Goal: Information Seeking & Learning: Learn about a topic

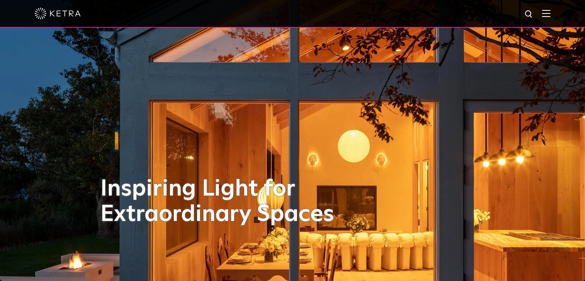
click at [550, 14] on img at bounding box center [546, 13] width 8 height 7
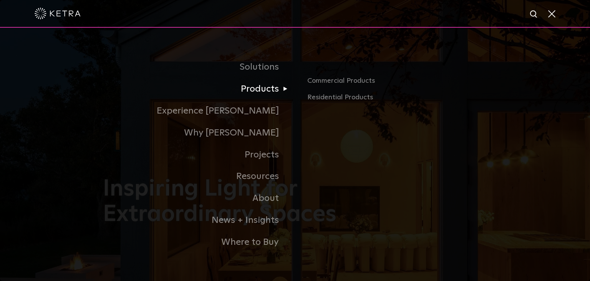
click at [255, 94] on link "Products" at bounding box center [199, 89] width 192 height 22
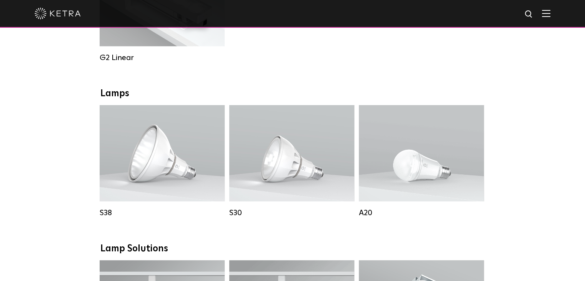
scroll to position [500, 0]
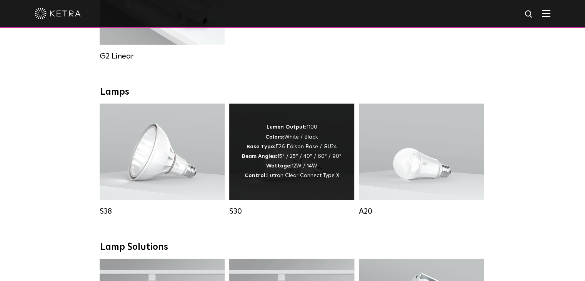
click at [283, 168] on strong "Wattage:" at bounding box center [278, 165] width 25 height 5
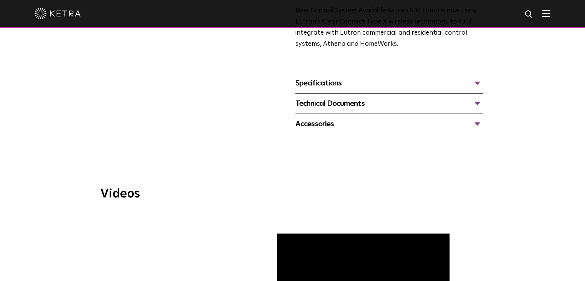
scroll to position [38, 0]
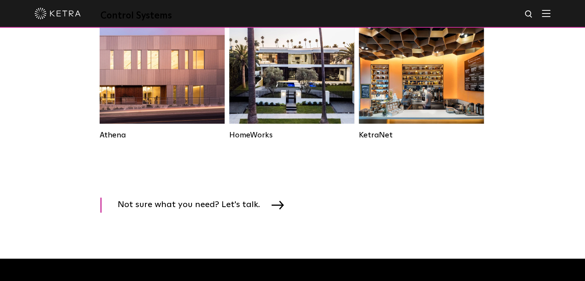
scroll to position [1192, 0]
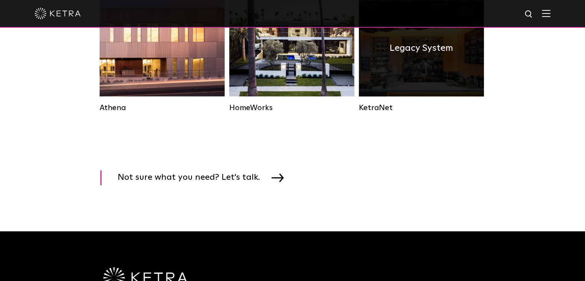
click at [420, 91] on div "Legacy System" at bounding box center [421, 48] width 125 height 96
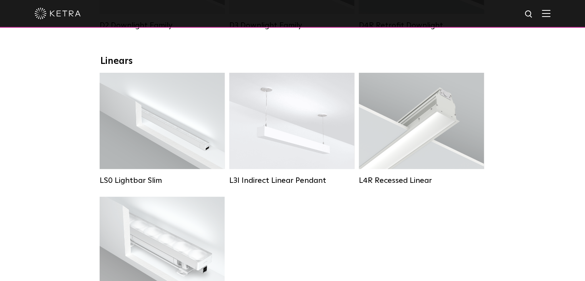
scroll to position [154, 0]
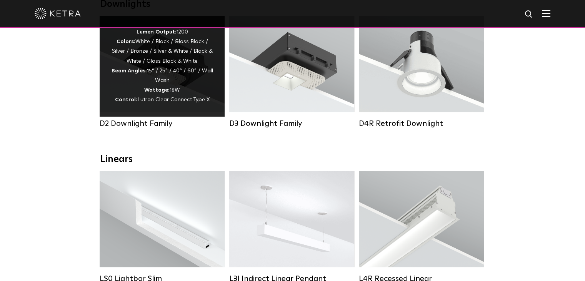
click at [195, 63] on div "Lumen Output: 1200 Colors: White / Black / Gloss Black / Silver / Bronze / Silv…" at bounding box center [162, 66] width 102 height 78
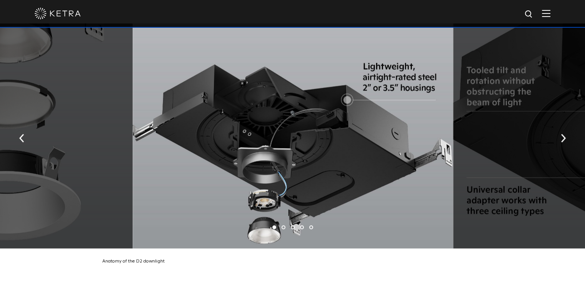
scroll to position [1307, 0]
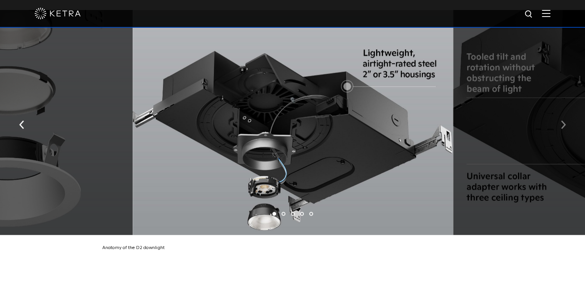
click at [564, 120] on img "button" at bounding box center [563, 124] width 5 height 8
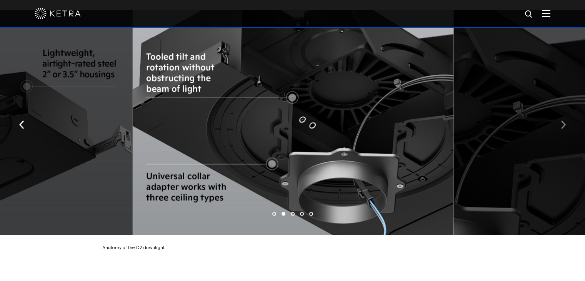
click at [564, 120] on img "button" at bounding box center [563, 124] width 5 height 8
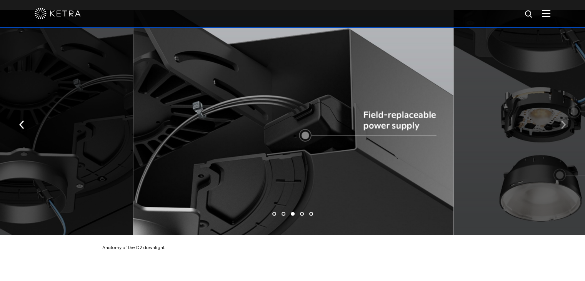
click at [561, 120] on img "button" at bounding box center [563, 124] width 5 height 8
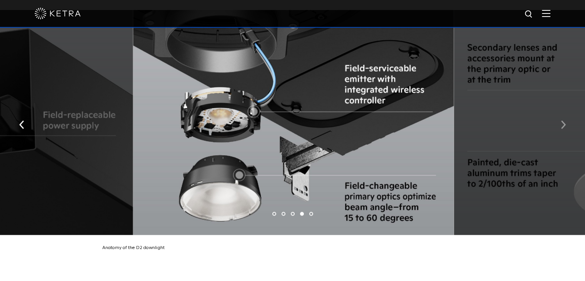
click at [559, 118] on button "button" at bounding box center [563, 124] width 17 height 27
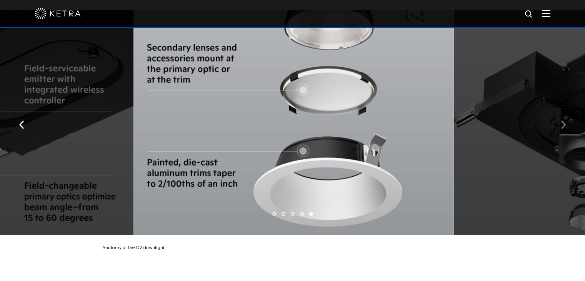
click at [559, 118] on button "button" at bounding box center [563, 124] width 17 height 27
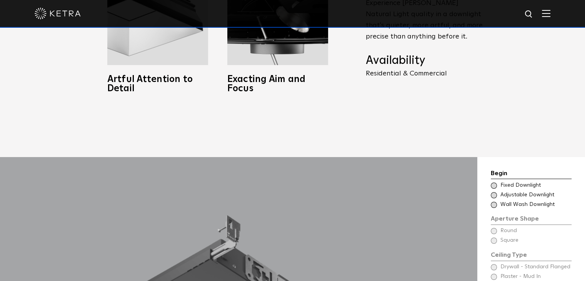
scroll to position [500, 0]
click at [494, 191] on span at bounding box center [494, 194] width 6 height 6
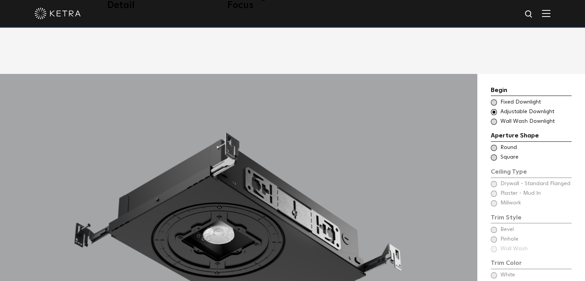
scroll to position [615, 0]
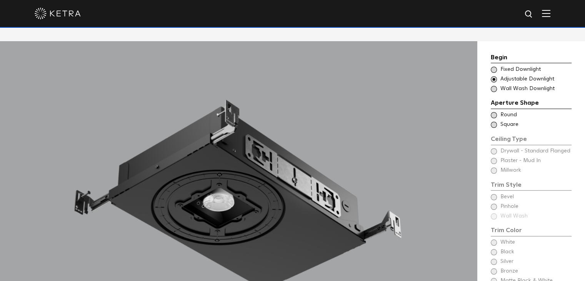
click at [492, 121] on span at bounding box center [494, 124] width 6 height 6
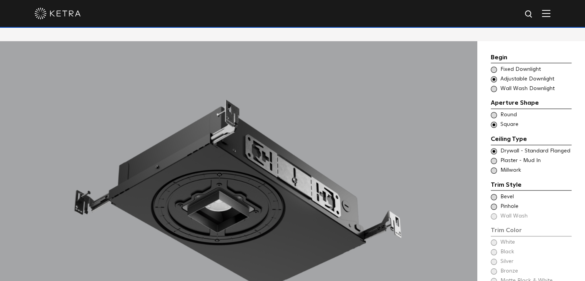
click at [493, 148] on span at bounding box center [494, 151] width 6 height 6
click at [493, 194] on span at bounding box center [494, 197] width 6 height 6
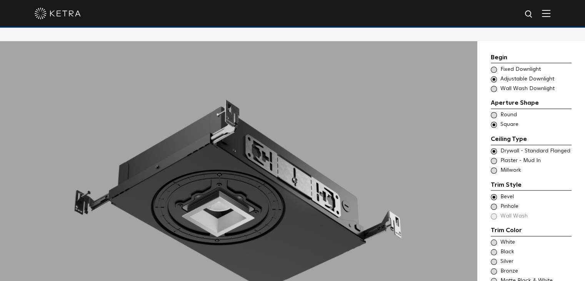
click at [495, 203] on span at bounding box center [494, 206] width 6 height 6
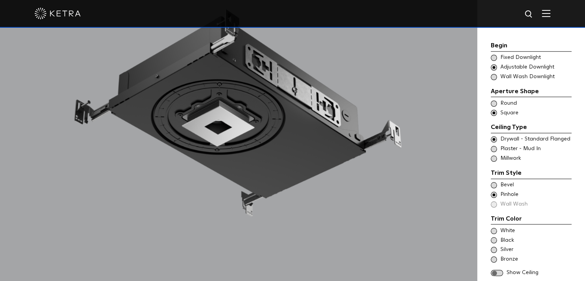
scroll to position [730, 0]
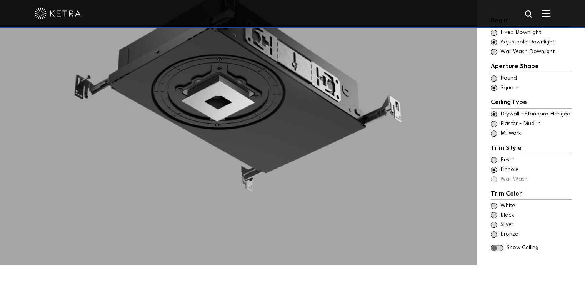
click at [494, 212] on span at bounding box center [494, 215] width 6 height 6
click at [493, 121] on span at bounding box center [494, 124] width 6 height 6
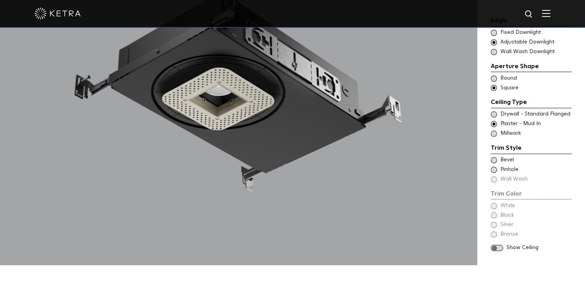
click at [500, 244] on span at bounding box center [497, 247] width 12 height 7
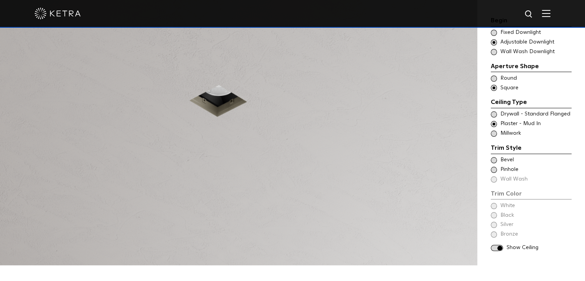
click at [492, 157] on span at bounding box center [494, 160] width 6 height 6
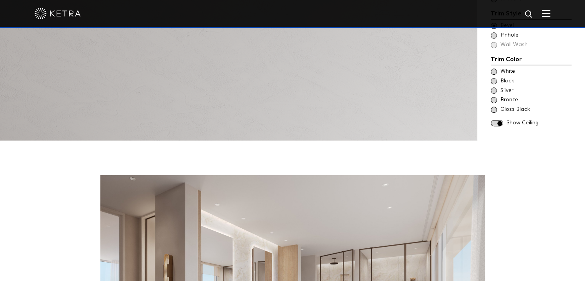
scroll to position [807, 0]
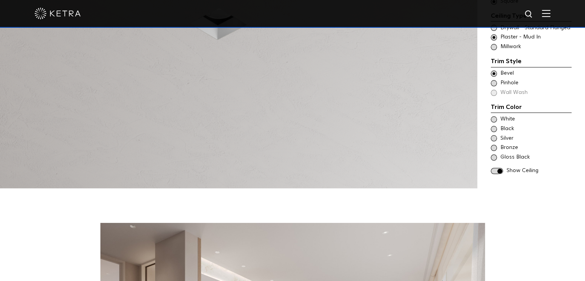
click at [550, 14] on img at bounding box center [546, 13] width 8 height 7
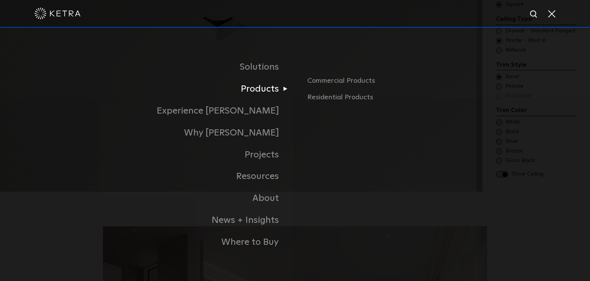
click at [272, 91] on link "Products" at bounding box center [199, 89] width 192 height 22
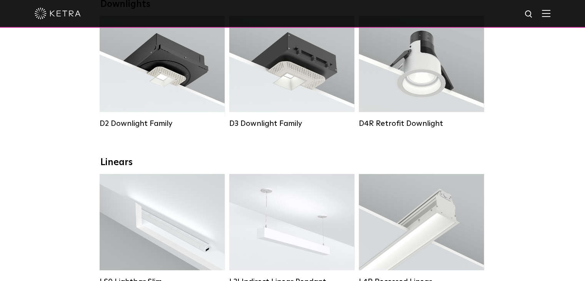
scroll to position [192, 0]
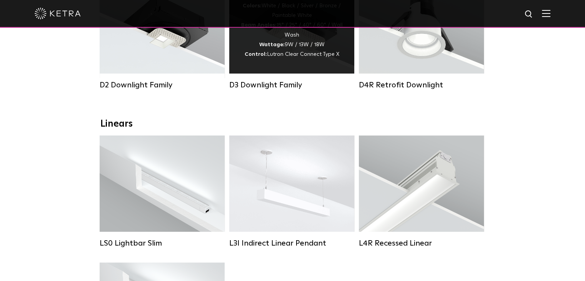
click at [250, 90] on div "D3 Downlight Family" at bounding box center [291, 84] width 125 height 9
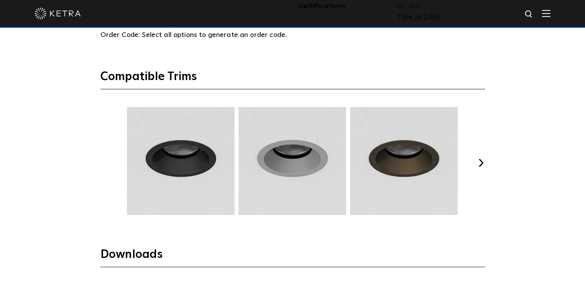
scroll to position [1115, 0]
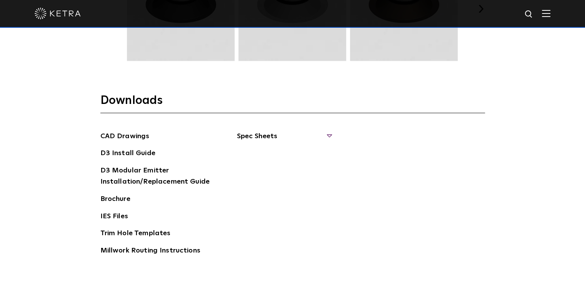
click at [254, 133] on span "Spec Sheets" at bounding box center [284, 139] width 94 height 17
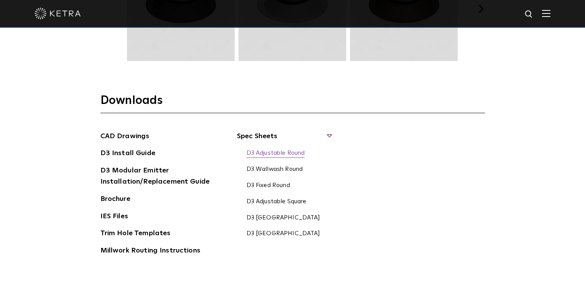
click at [268, 149] on link "D3 Adjustable Round" at bounding box center [275, 153] width 58 height 8
